Goal: Information Seeking & Learning: Learn about a topic

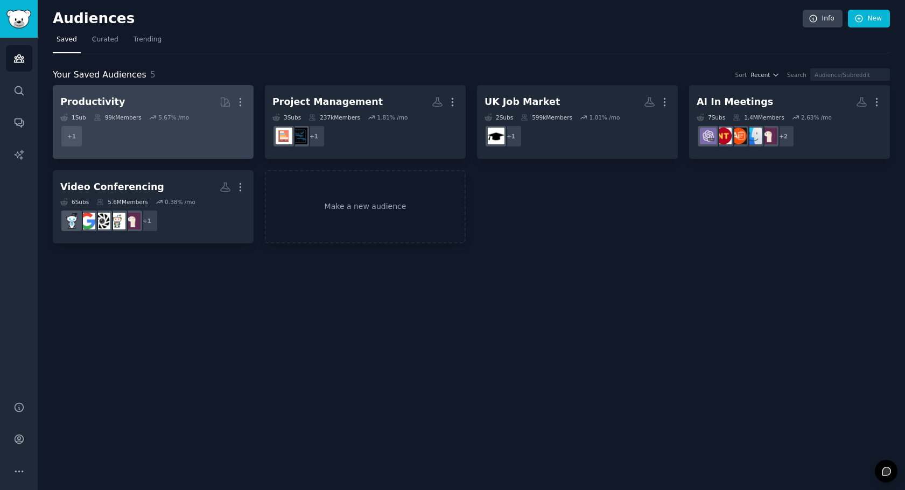
click at [216, 140] on dd "+ 1" at bounding box center [153, 136] width 186 height 30
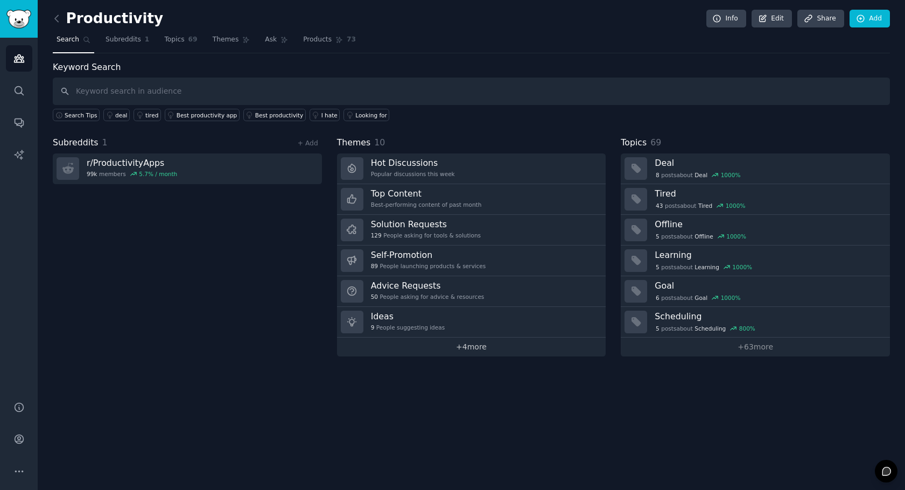
click at [460, 346] on link "+ 4 more" at bounding box center [471, 347] width 269 height 19
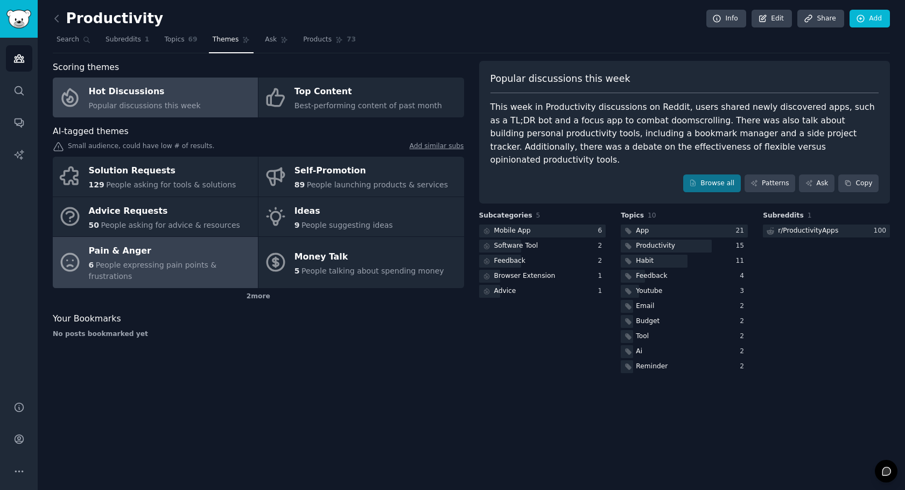
click at [164, 263] on span "People expressing pain points & frustrations" at bounding box center [153, 271] width 128 height 20
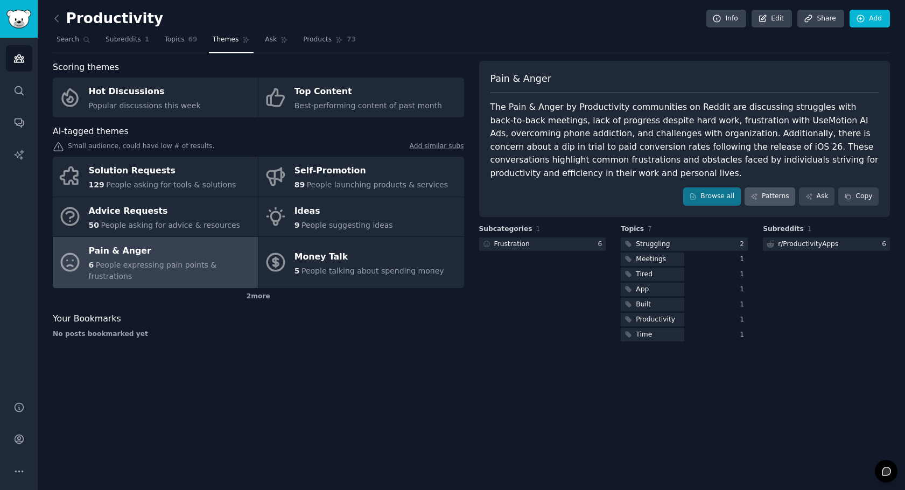
click at [777, 191] on link "Patterns" at bounding box center [770, 196] width 51 height 18
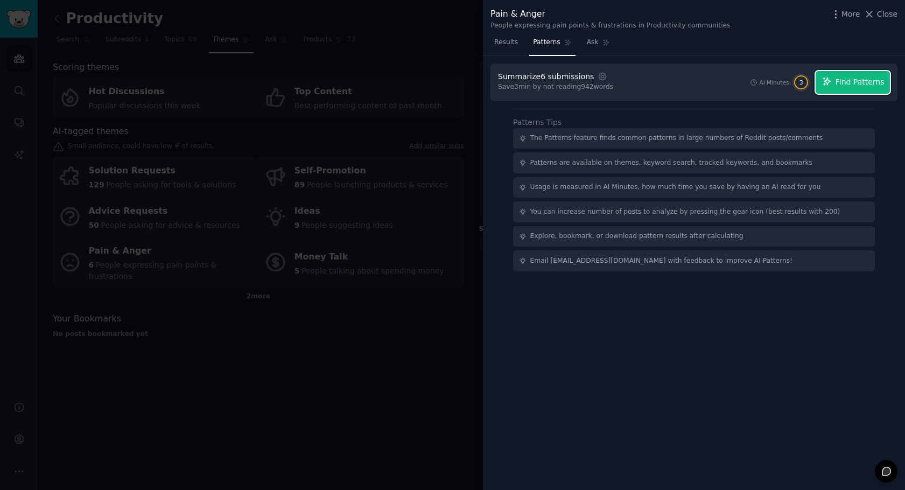
click at [842, 87] on span "Find Patterns" at bounding box center [860, 81] width 49 height 11
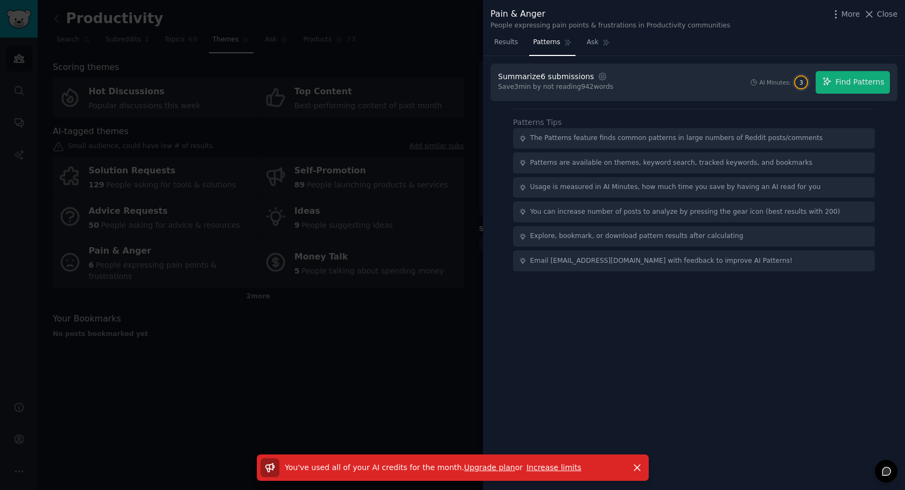
click at [409, 347] on div at bounding box center [452, 245] width 905 height 490
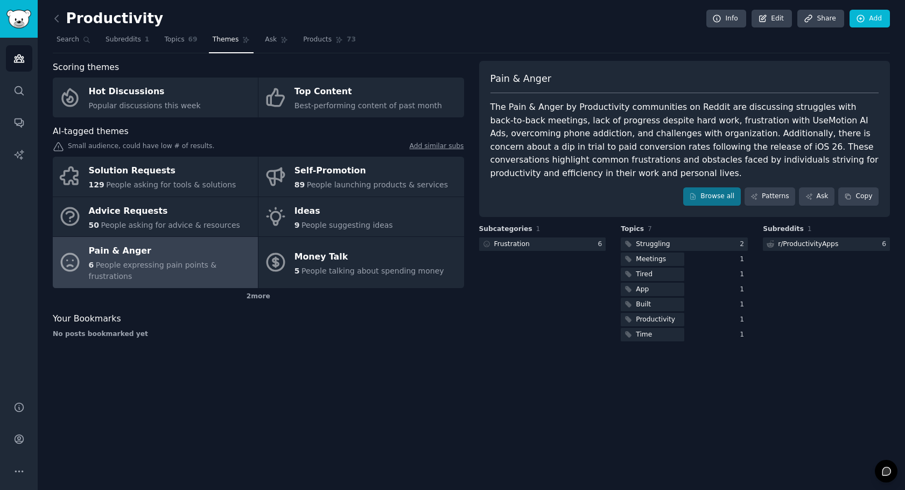
click at [409, 347] on div "Productivity Info Edit Share Add Search Subreddits 1 Topics 69 Themes Ask Produ…" at bounding box center [472, 245] width 868 height 490
click at [58, 25] on link at bounding box center [59, 18] width 13 height 17
